Goal: Check status: Check status

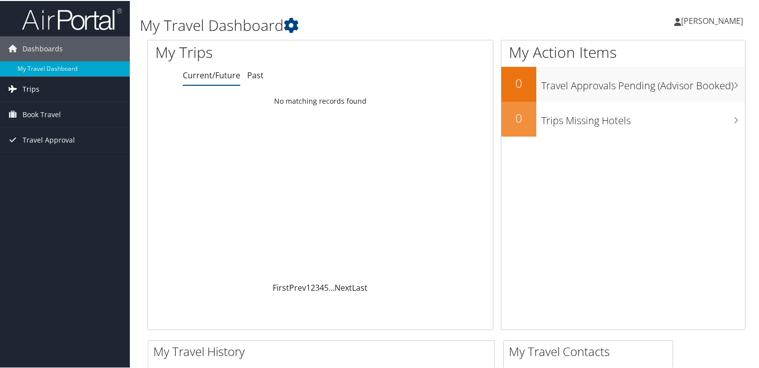
click at [54, 88] on link "Trips" at bounding box center [65, 88] width 130 height 25
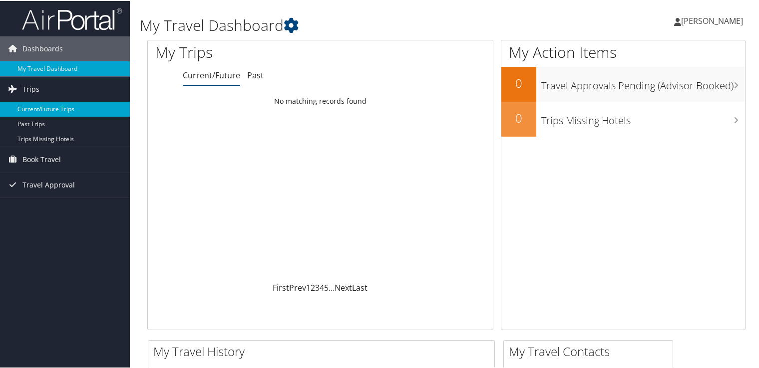
click at [43, 110] on link "Current/Future Trips" at bounding box center [65, 108] width 130 height 15
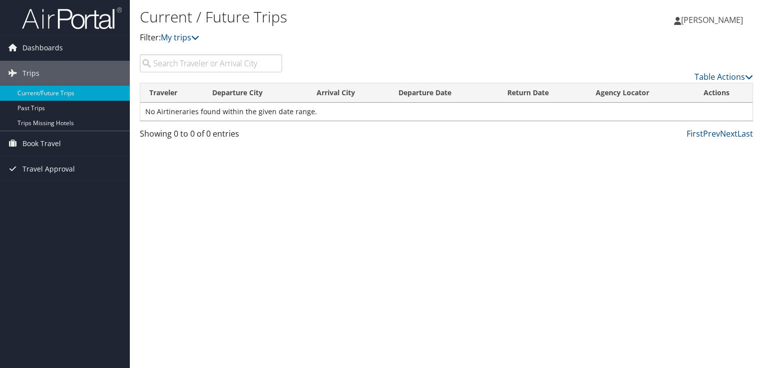
click at [198, 67] on input "search" at bounding box center [211, 63] width 142 height 18
type input "melanie colvin"
click at [700, 19] on span "[PERSON_NAME]" at bounding box center [712, 19] width 62 height 11
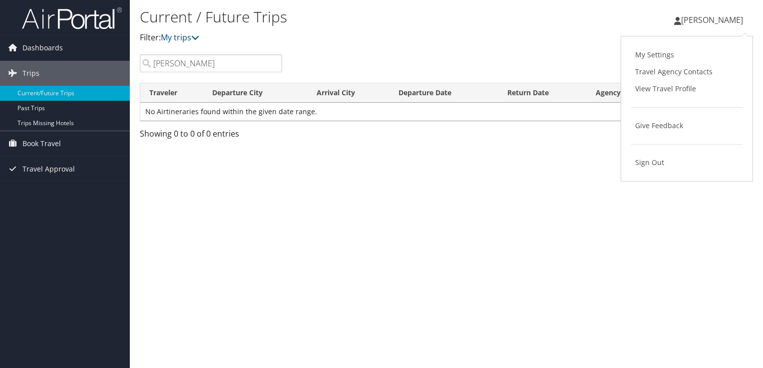
click at [397, 55] on div "Table Actions" at bounding box center [525, 68] width 471 height 28
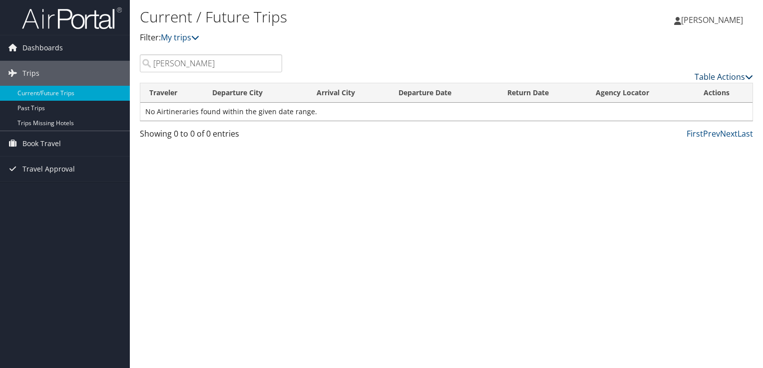
click at [724, 76] on link "Table Actions" at bounding box center [724, 76] width 58 height 11
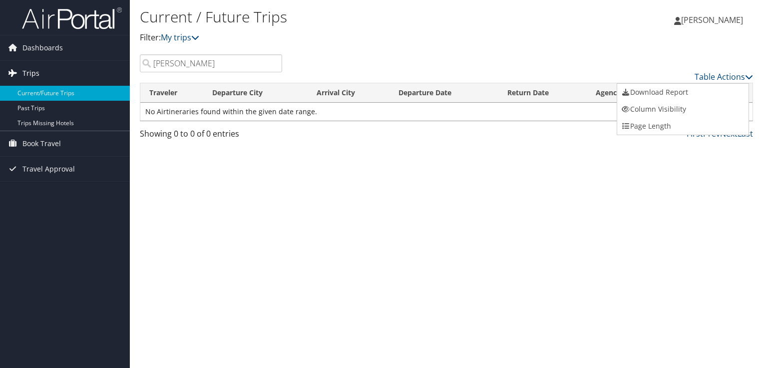
click at [42, 71] on link "Trips" at bounding box center [65, 73] width 130 height 25
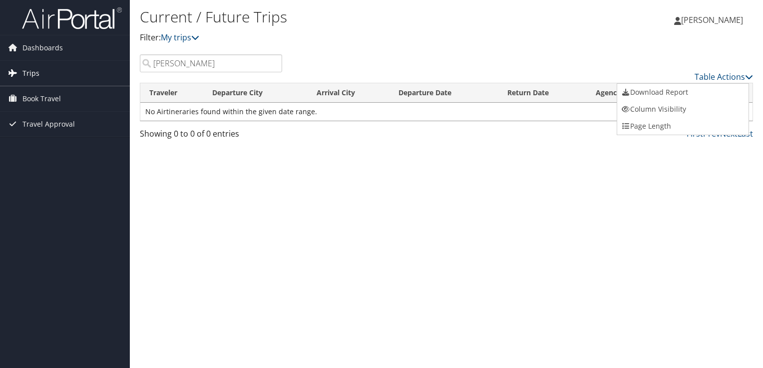
click at [34, 71] on span "Trips" at bounding box center [30, 73] width 17 height 25
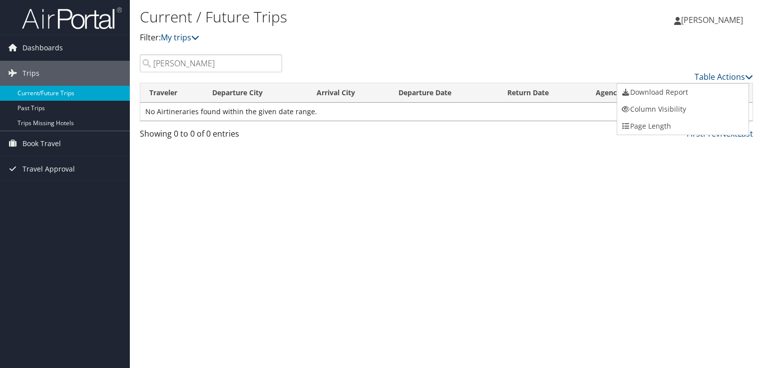
click at [34, 93] on link "Current/Future Trips" at bounding box center [65, 93] width 130 height 15
click at [67, 168] on span "Travel Approval" at bounding box center [48, 169] width 52 height 25
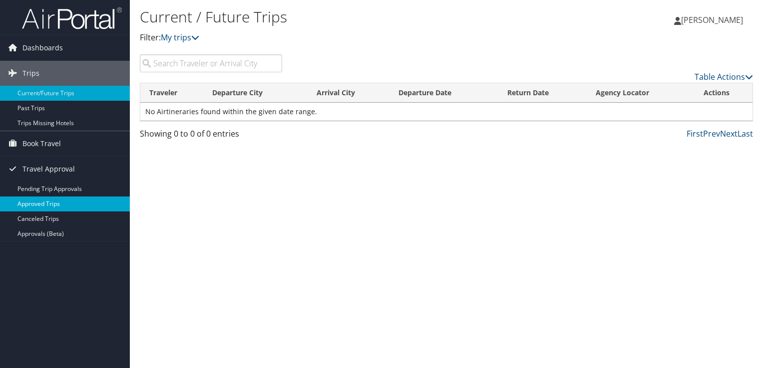
click at [40, 203] on link "Approved Trips" at bounding box center [65, 204] width 130 height 15
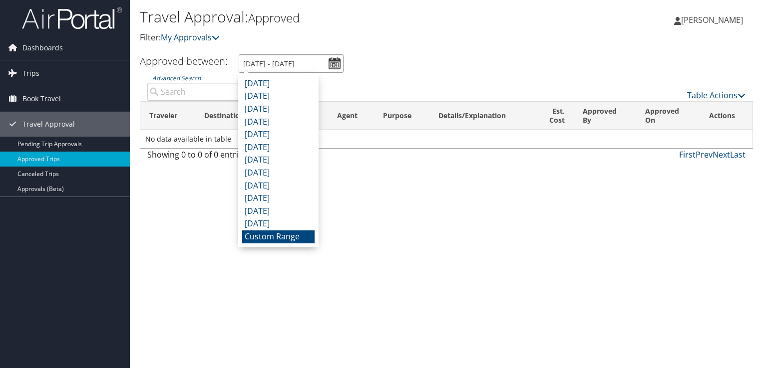
click at [334, 61] on input "8/6/2025 - 9/6/2025" at bounding box center [291, 63] width 105 height 18
click at [275, 239] on li "Custom Range" at bounding box center [278, 237] width 72 height 13
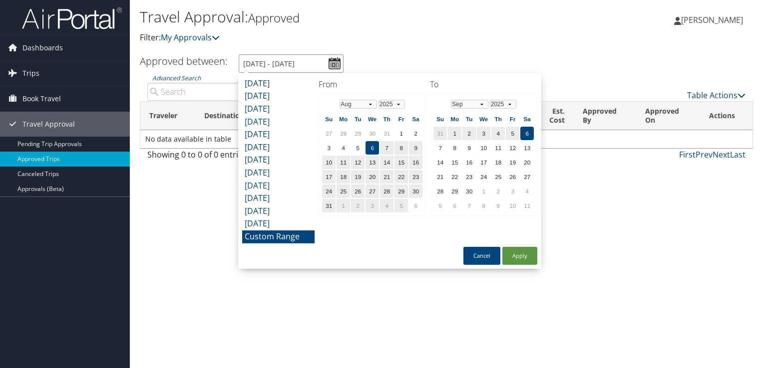
click at [287, 62] on input "8/6/2025 - 9/6/2025" at bounding box center [291, 63] width 105 height 18
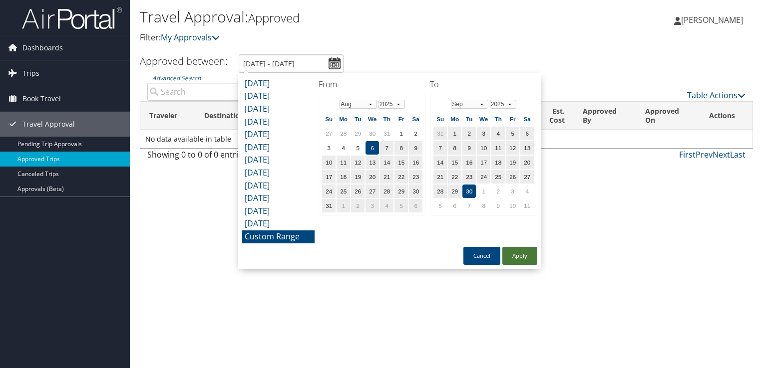
click at [512, 258] on button "Apply" at bounding box center [519, 256] width 35 height 18
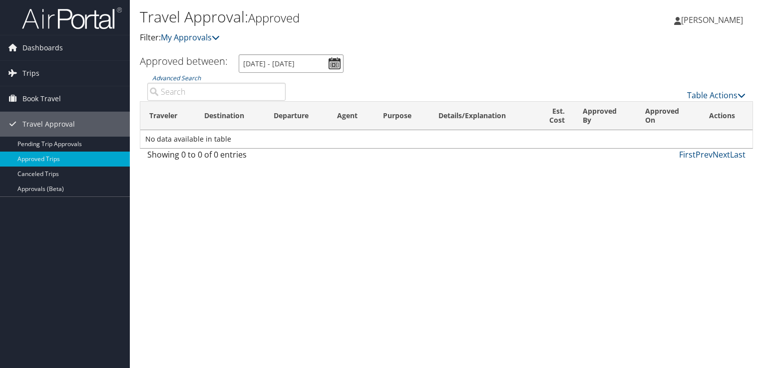
click at [332, 61] on input "8/6/2025 - 9/30/2025" at bounding box center [291, 63] width 105 height 18
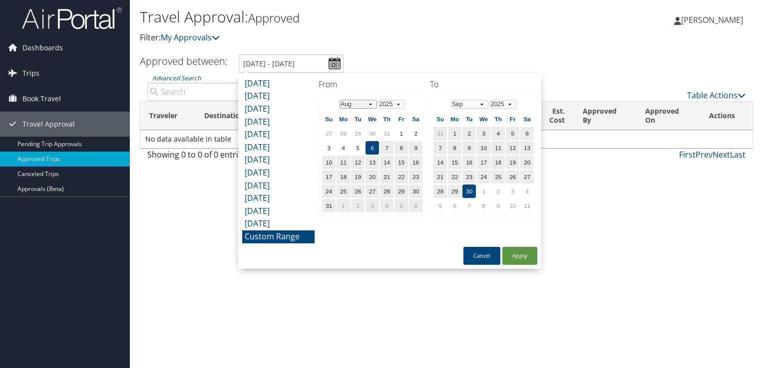
click at [350, 104] on select "Jan Feb Mar Apr May Jun Jul Aug Sep Oct Nov Dec" at bounding box center [358, 104] width 37 height 9
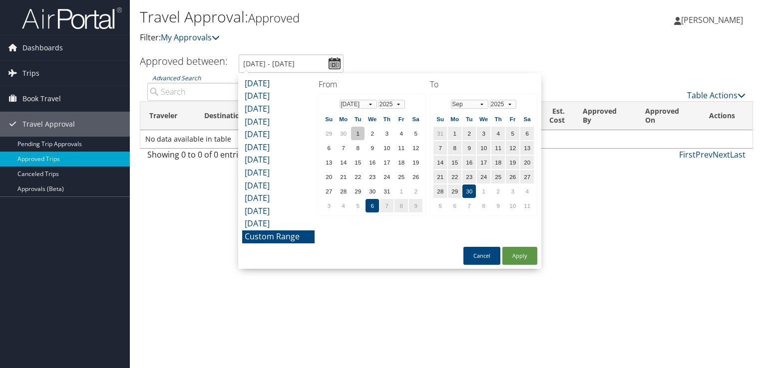
click at [358, 133] on td "1" at bounding box center [357, 133] width 13 height 13
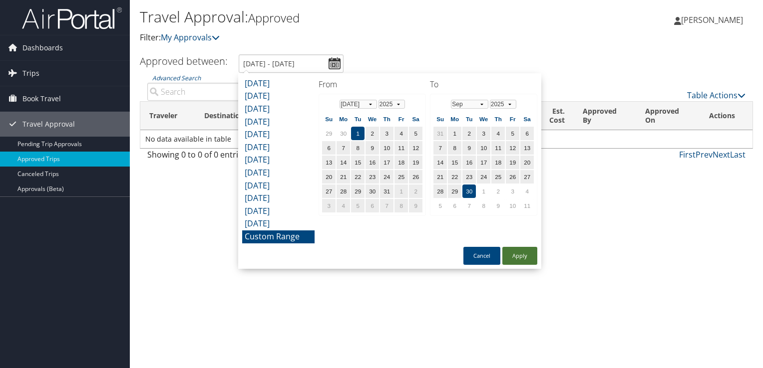
click at [519, 255] on button "Apply" at bounding box center [519, 256] width 35 height 18
type input "7/1/2025 - 9/30/2025"
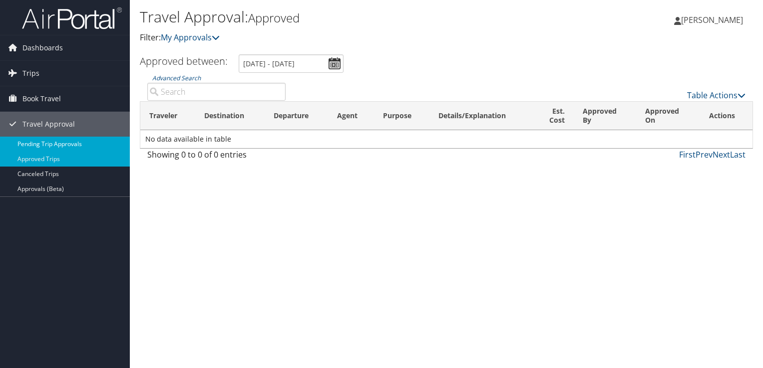
click at [57, 142] on link "Pending Trip Approvals" at bounding box center [65, 144] width 130 height 15
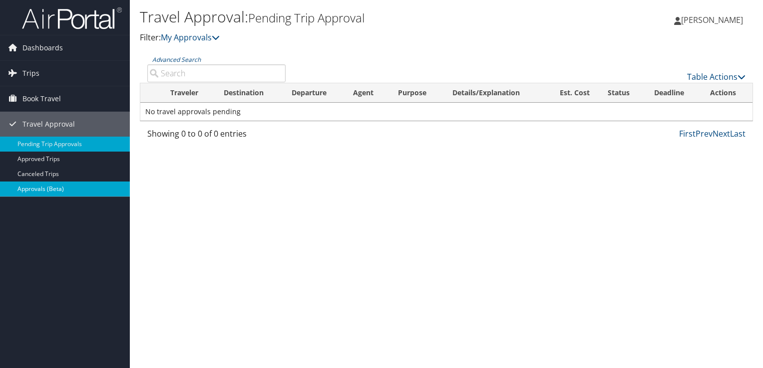
click at [59, 187] on link "Approvals (Beta)" at bounding box center [65, 189] width 130 height 15
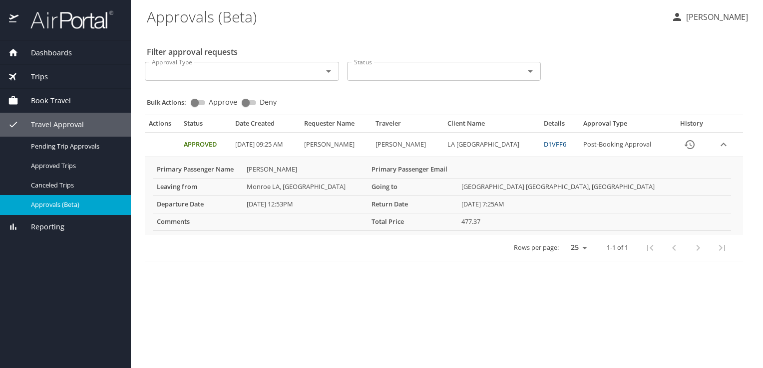
drag, startPoint x: 356, startPoint y: 267, endPoint x: 291, endPoint y: 152, distance: 131.2
click at [291, 152] on main "Approvals (Beta) Melanie Colvin Filter approval requests Approval Type Approval…" at bounding box center [447, 184] width 632 height 368
click at [303, 280] on main "Approvals (Beta) Melanie Colvin Filter approval requests Approval Type Approval…" at bounding box center [447, 184] width 632 height 368
click at [45, 75] on span "Trips" at bounding box center [32, 76] width 29 height 11
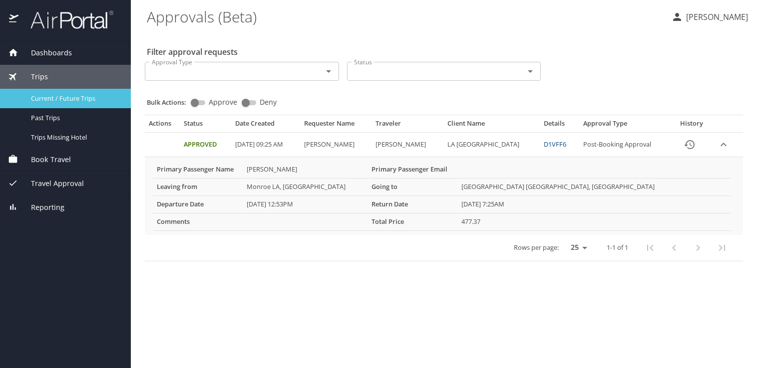
click at [56, 101] on span "Current / Future Trips" at bounding box center [75, 98] width 88 height 9
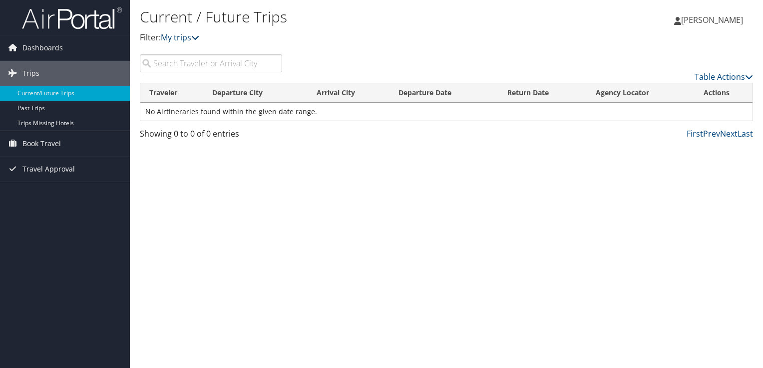
click at [182, 36] on link "My trips" at bounding box center [180, 37] width 38 height 11
click at [192, 64] on input "search" at bounding box center [211, 63] width 142 height 18
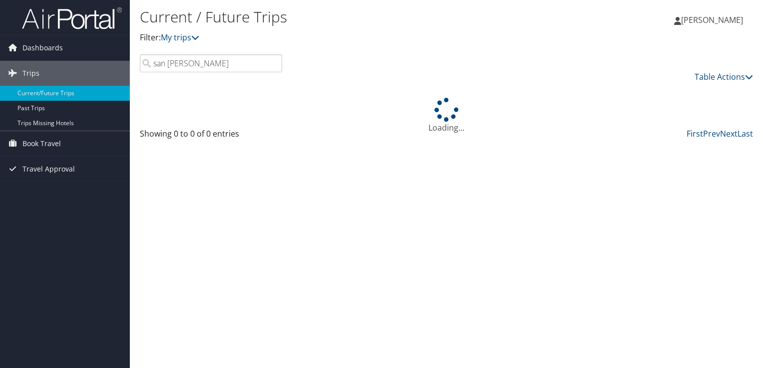
type input "san francisco"
click at [274, 62] on input "san francisco" at bounding box center [211, 63] width 142 height 18
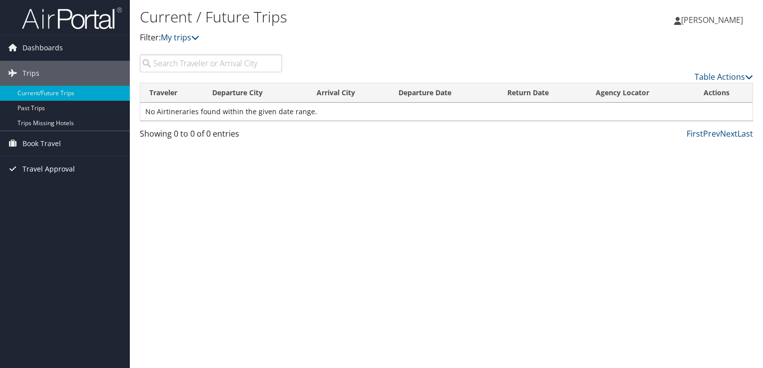
click at [29, 169] on span "Travel Approval" at bounding box center [48, 169] width 52 height 25
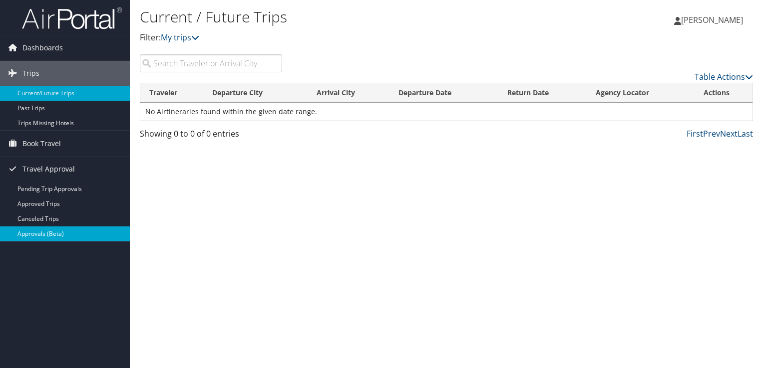
click at [33, 233] on link "Approvals (Beta)" at bounding box center [65, 234] width 130 height 15
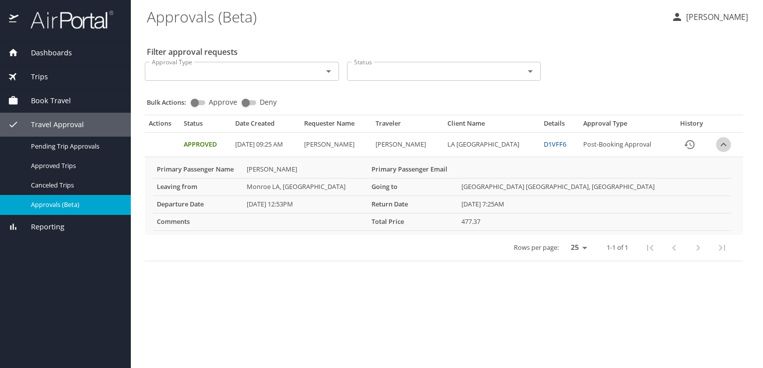
click at [725, 145] on icon "expand row" at bounding box center [723, 145] width 12 height 12
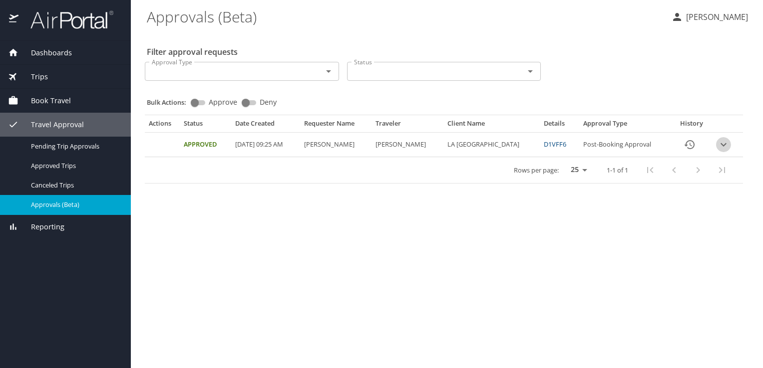
click at [725, 145] on icon "expand row" at bounding box center [723, 144] width 6 height 3
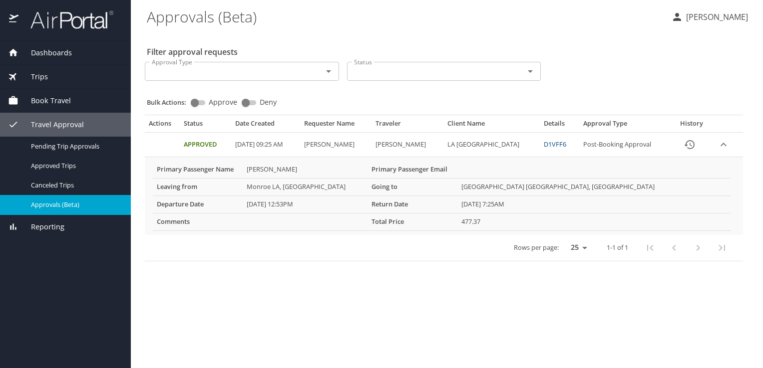
click at [566, 147] on link "D1VFF6" at bounding box center [555, 144] width 22 height 9
click at [520, 21] on \(Beta\) "Approvals (Beta)" at bounding box center [405, 16] width 516 height 31
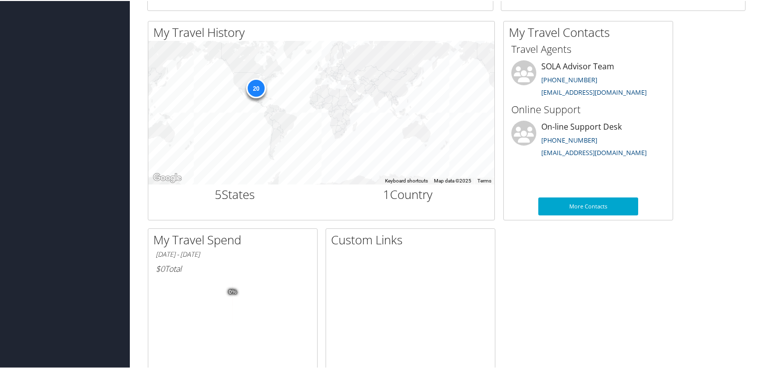
scroll to position [318, 0]
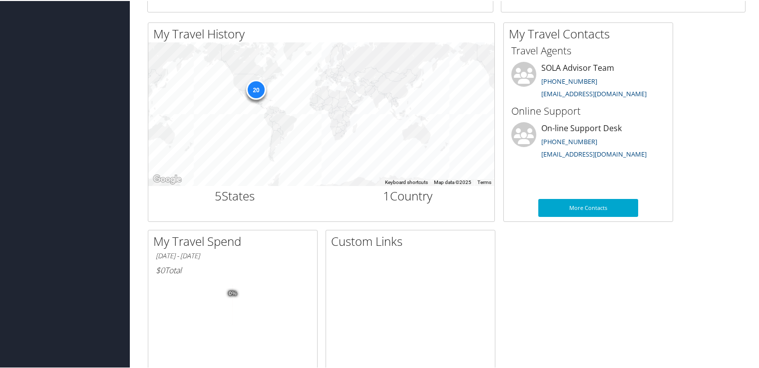
drag, startPoint x: 757, startPoint y: 223, endPoint x: 752, endPoint y: 152, distance: 71.6
click at [752, 152] on div "My Travel Dashboard [PERSON_NAME] [PERSON_NAME] My Settings Travel Agency Conta…" at bounding box center [446, 59] width 633 height 754
click at [719, 156] on div "My Travel History Small Medium Large ← Move left → Move right ↑ Move up ↓ Move …" at bounding box center [446, 224] width 613 height 407
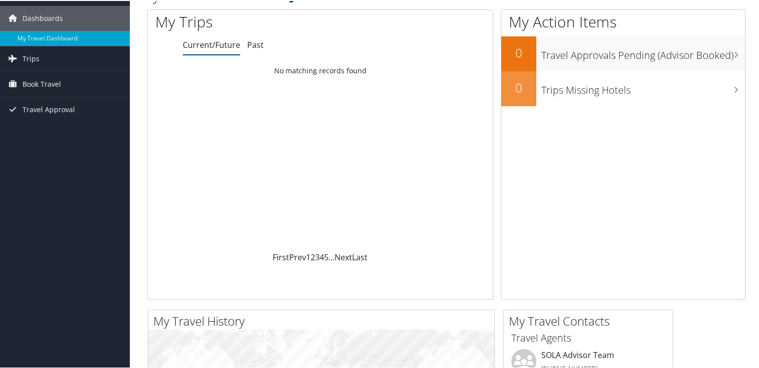
scroll to position [0, 0]
